Goal: Task Accomplishment & Management: Manage account settings

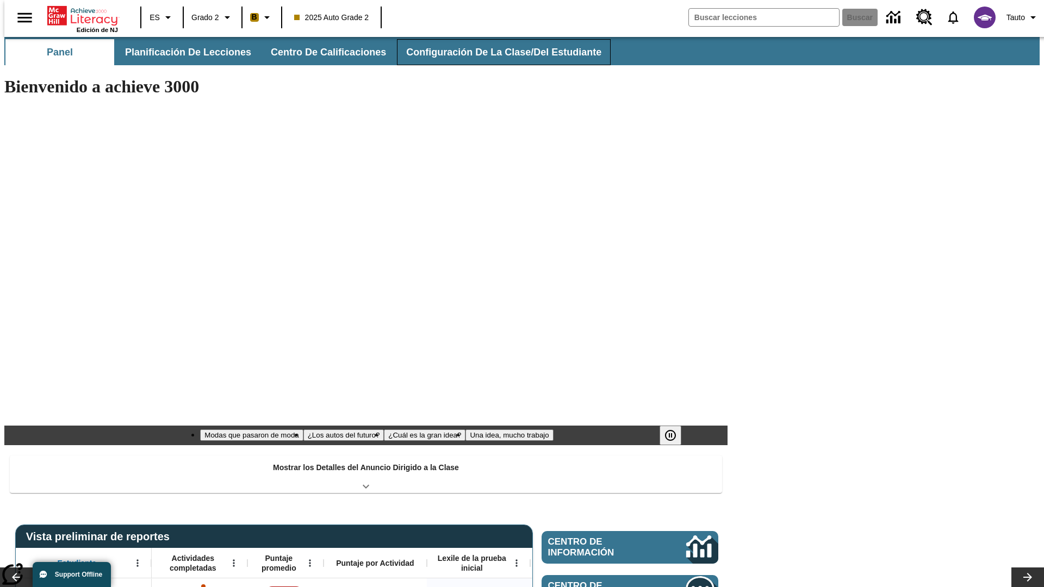
click at [492, 52] on button "Configuración de la clase/del estudiante" at bounding box center [504, 52] width 214 height 26
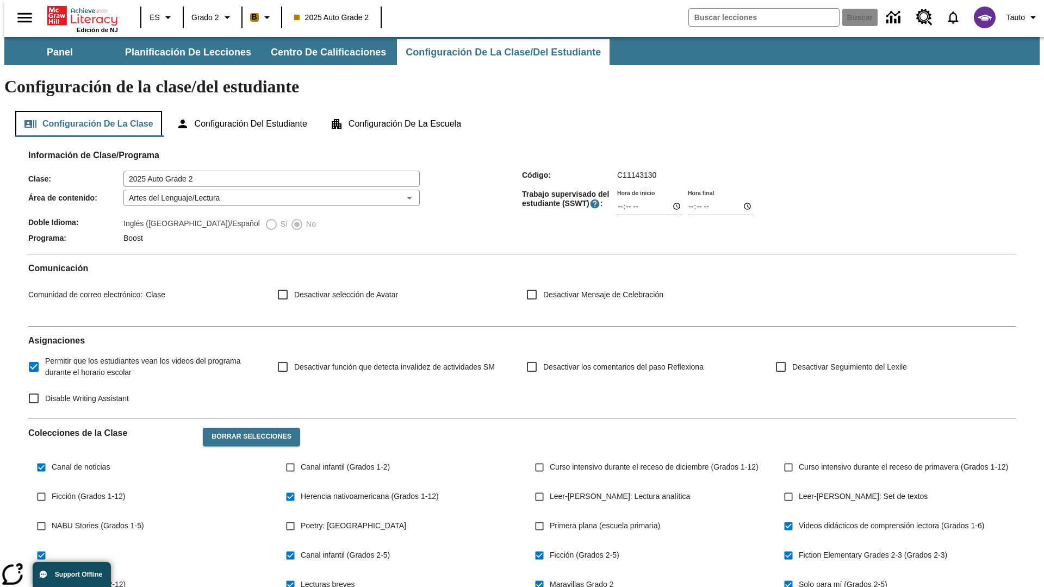
click at [85, 111] on button "Configuración de la clase" at bounding box center [88, 124] width 147 height 26
click at [246, 428] on button "Borrar selecciones" at bounding box center [251, 437] width 97 height 18
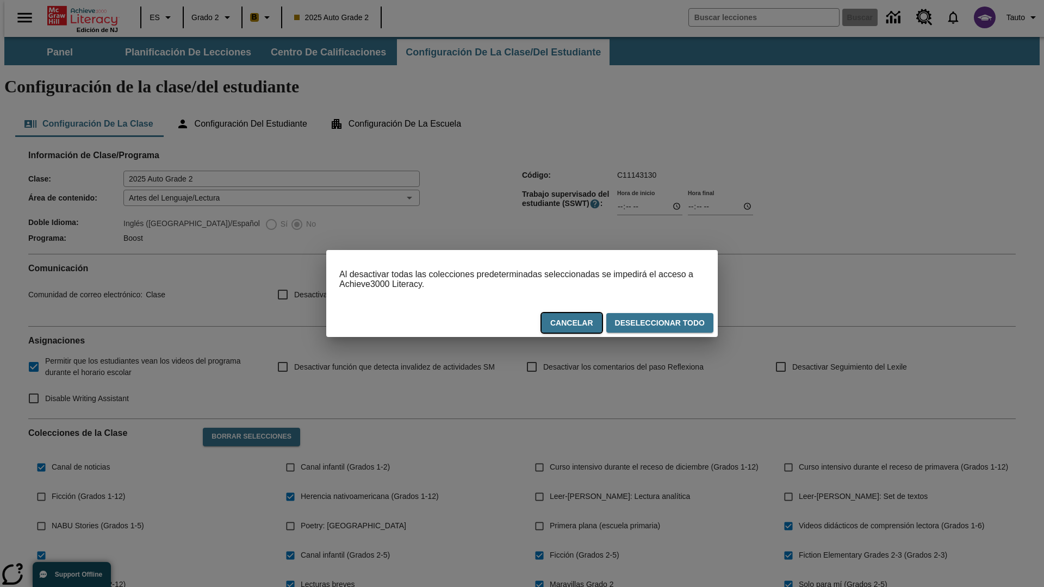
click at [577, 325] on button "Cancelar" at bounding box center [572, 323] width 60 height 20
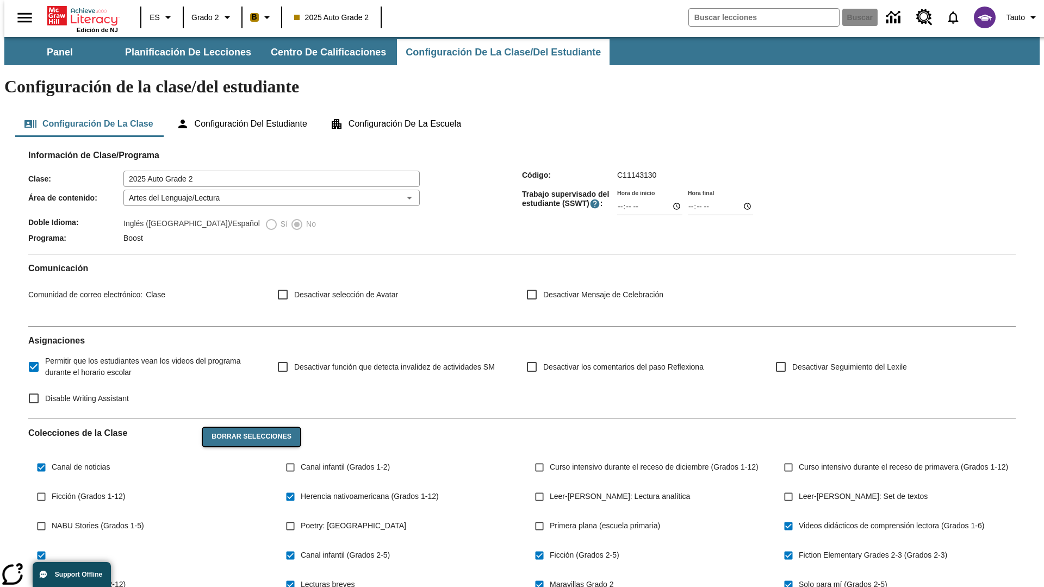
click at [246, 428] on button "Borrar selecciones" at bounding box center [251, 437] width 97 height 18
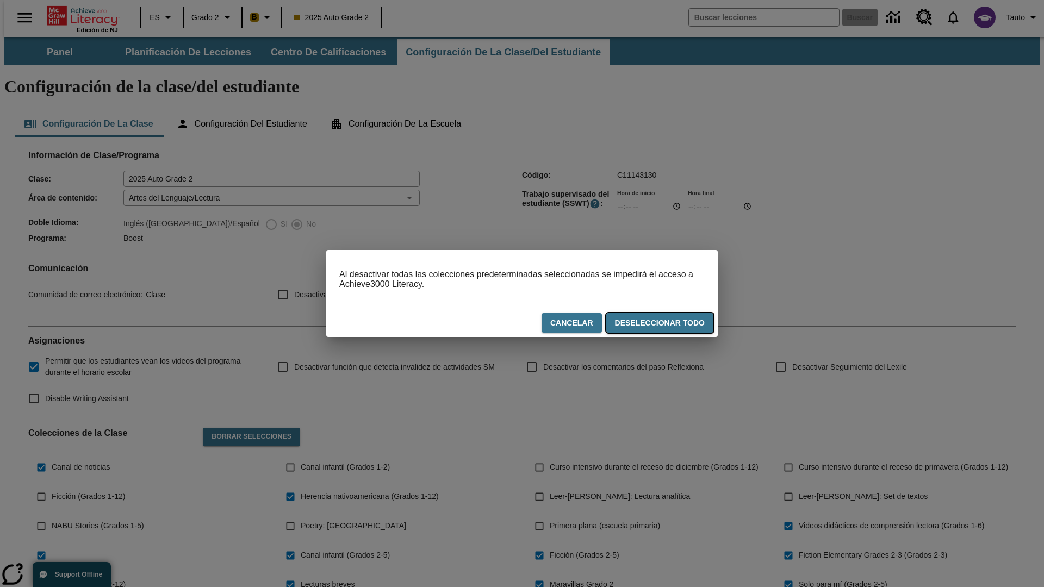
click at [662, 325] on button "Deseleccionar todo" at bounding box center [659, 323] width 107 height 20
checkbox input "false"
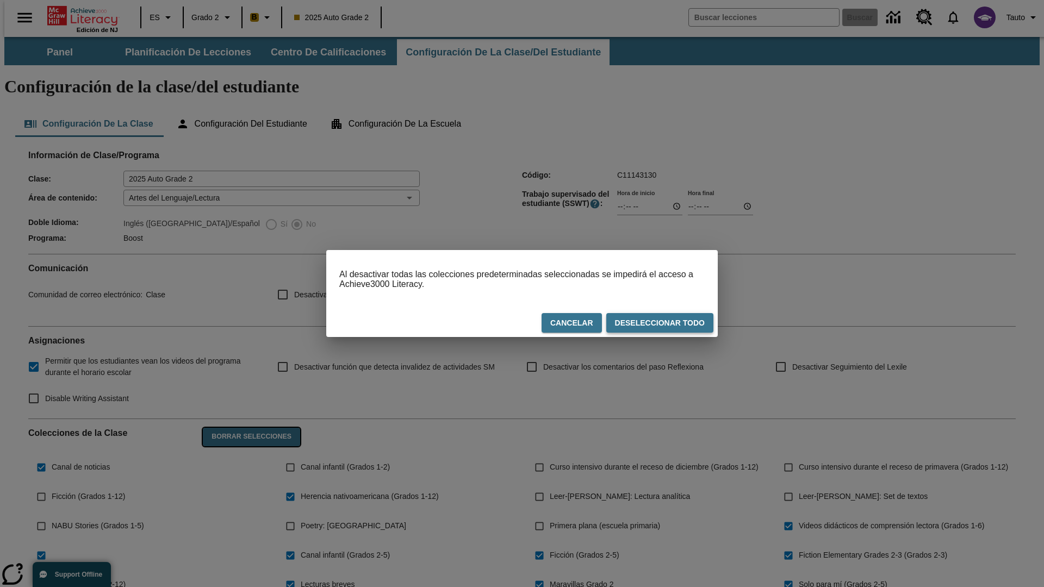
checkbox input "false"
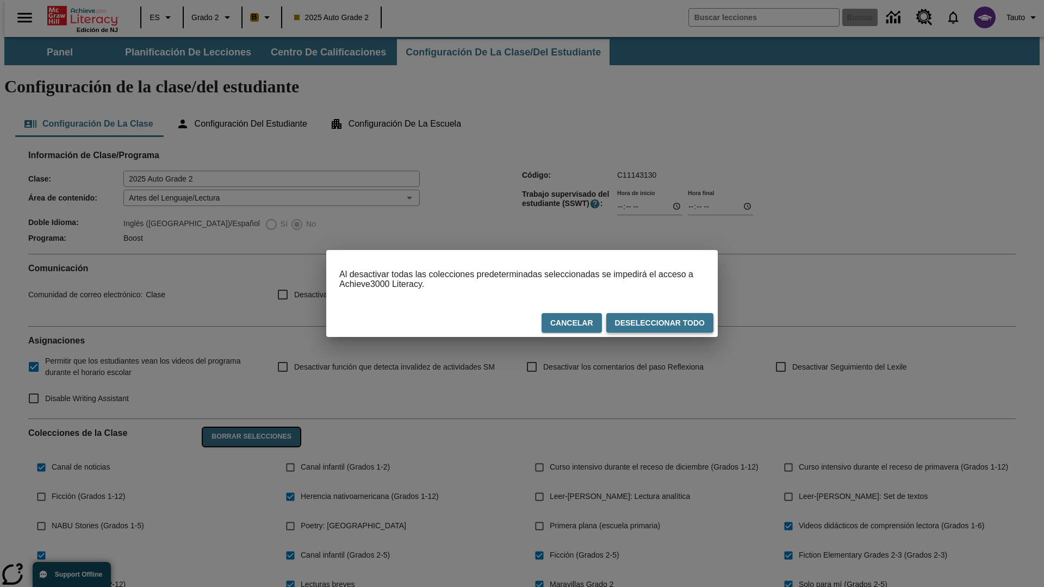
checkbox input "false"
